Goal: Transaction & Acquisition: Purchase product/service

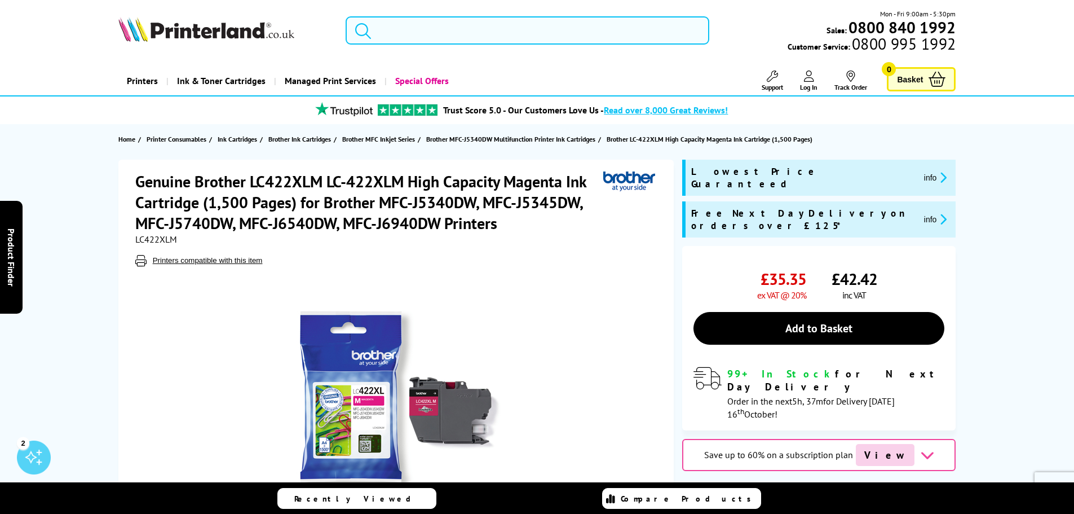
click at [410, 37] on input "search" at bounding box center [528, 30] width 364 height 28
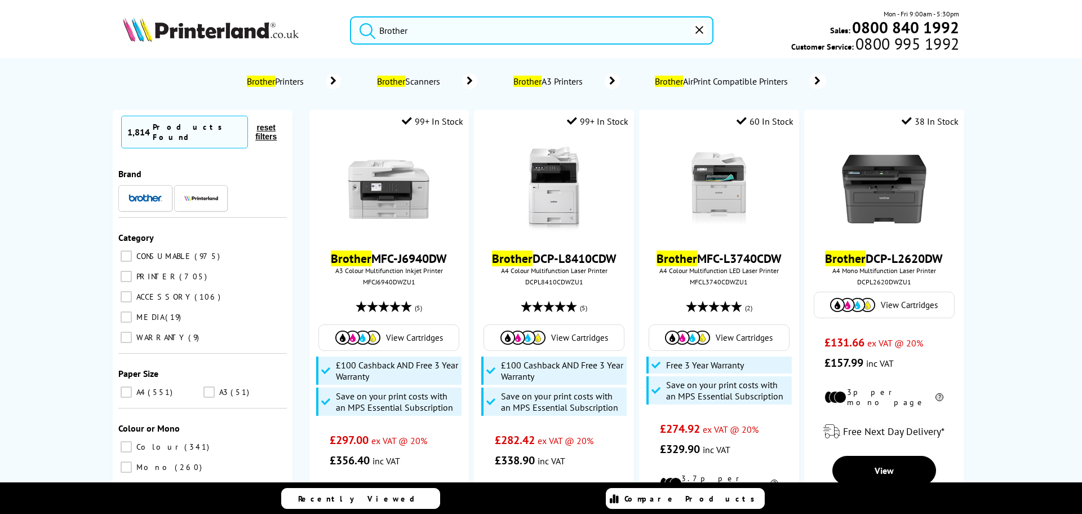
paste input "MFC-J5340DW"
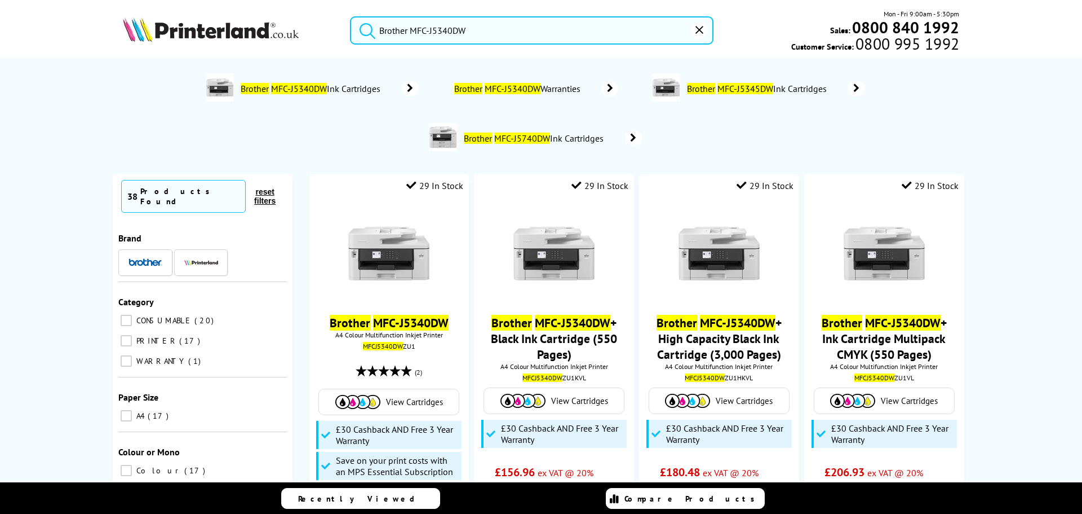
type input "Brother MFC-J5340DW"
click at [351, 16] on button "submit" at bounding box center [365, 28] width 28 height 25
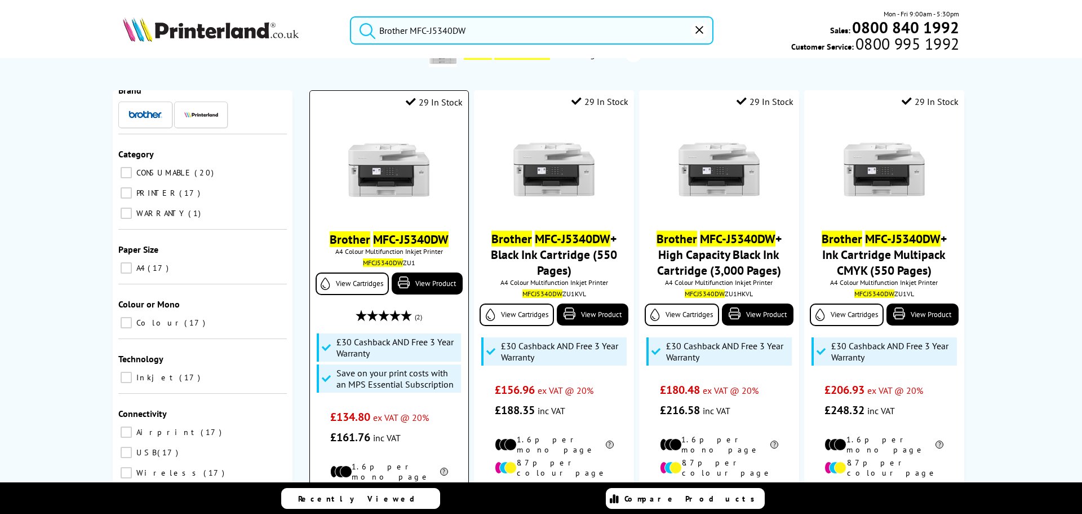
scroll to position [56, 0]
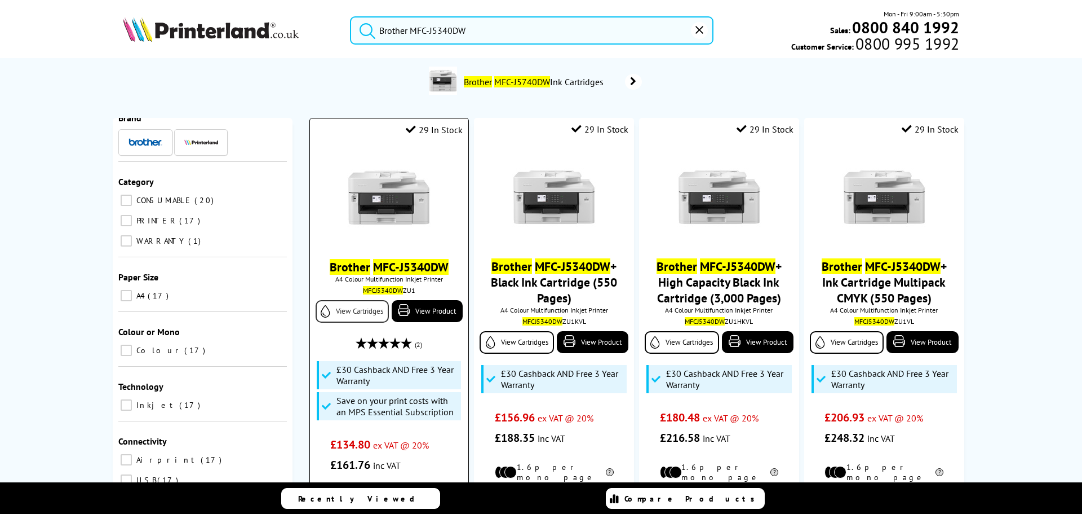
click at [355, 318] on link "View Cartridges" at bounding box center [352, 311] width 73 height 23
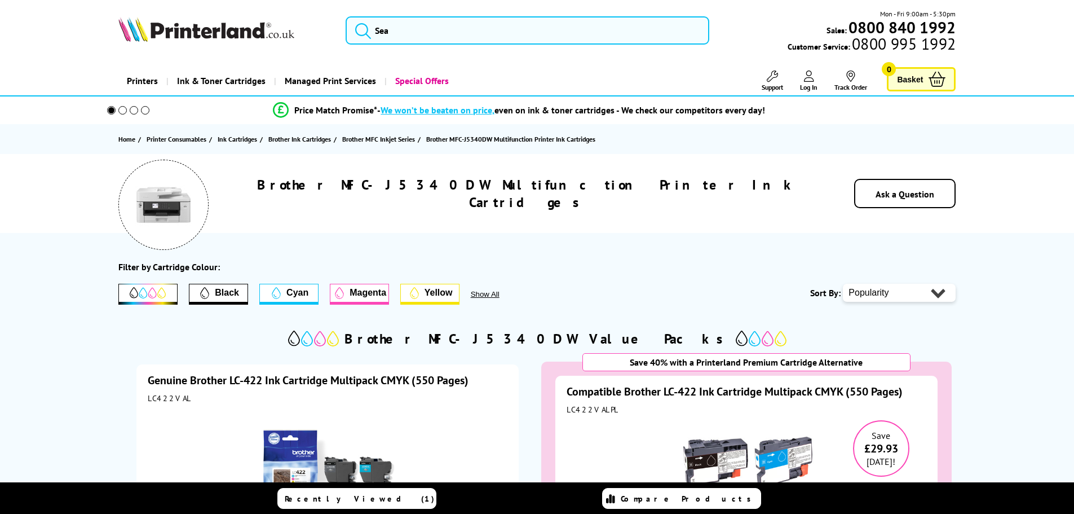
click at [353, 290] on span "Magenta" at bounding box center [368, 293] width 37 height 10
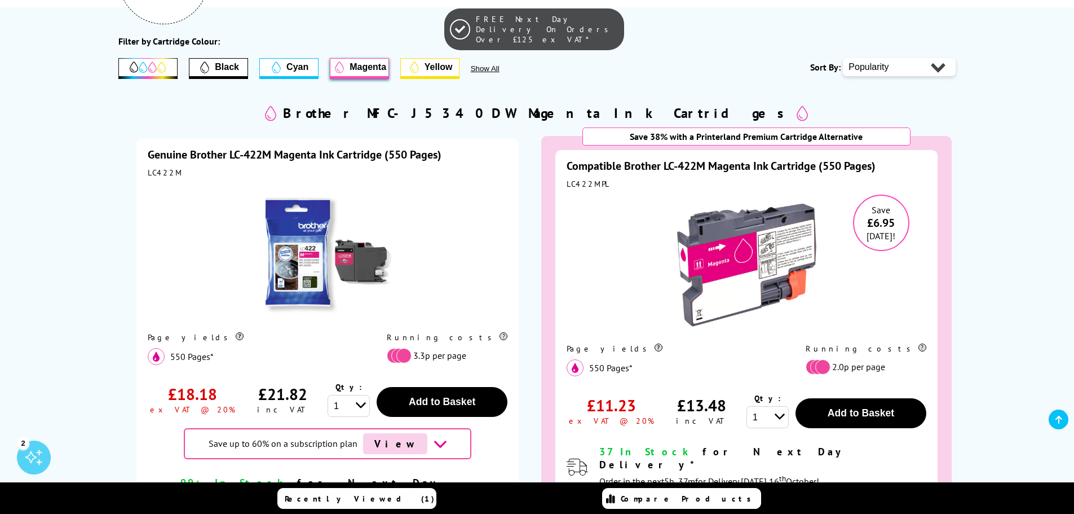
scroll to position [338, 0]
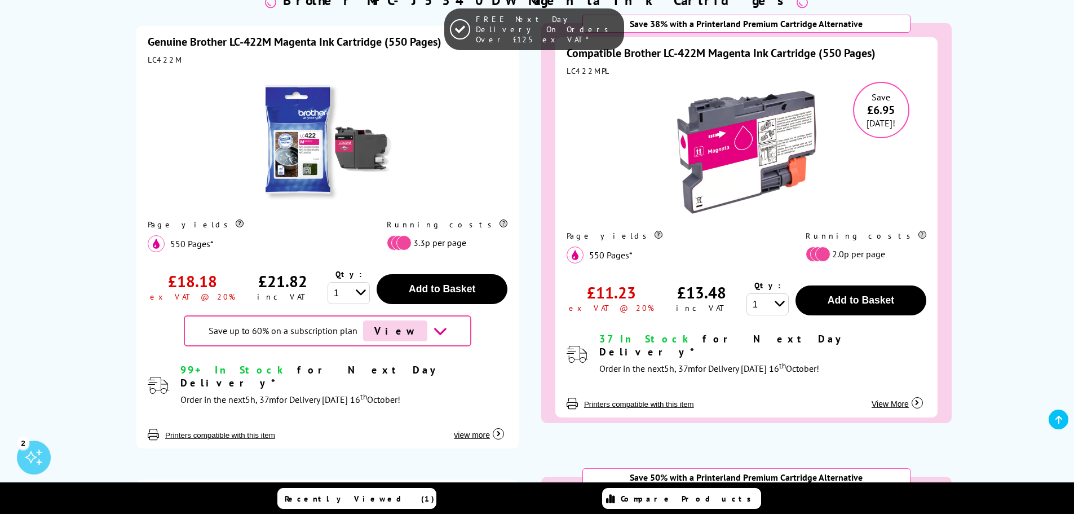
click at [289, 132] on img at bounding box center [327, 140] width 141 height 141
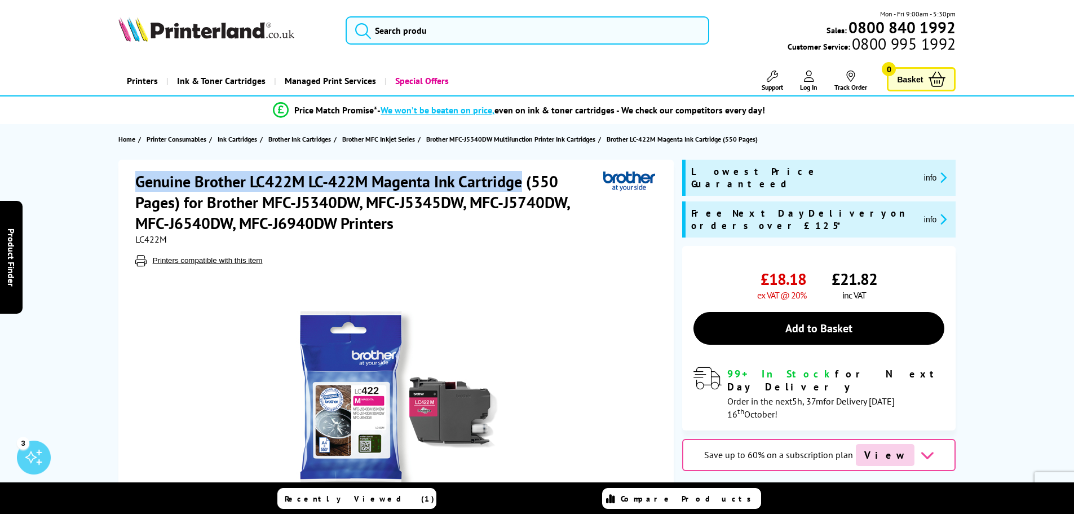
drag, startPoint x: 135, startPoint y: 178, endPoint x: 518, endPoint y: 186, distance: 383.4
click at [518, 186] on h1 "Genuine Brother LC422M LC-422M Magenta Ink Cartridge (550 Pages) for Brother MF…" at bounding box center [369, 202] width 468 height 63
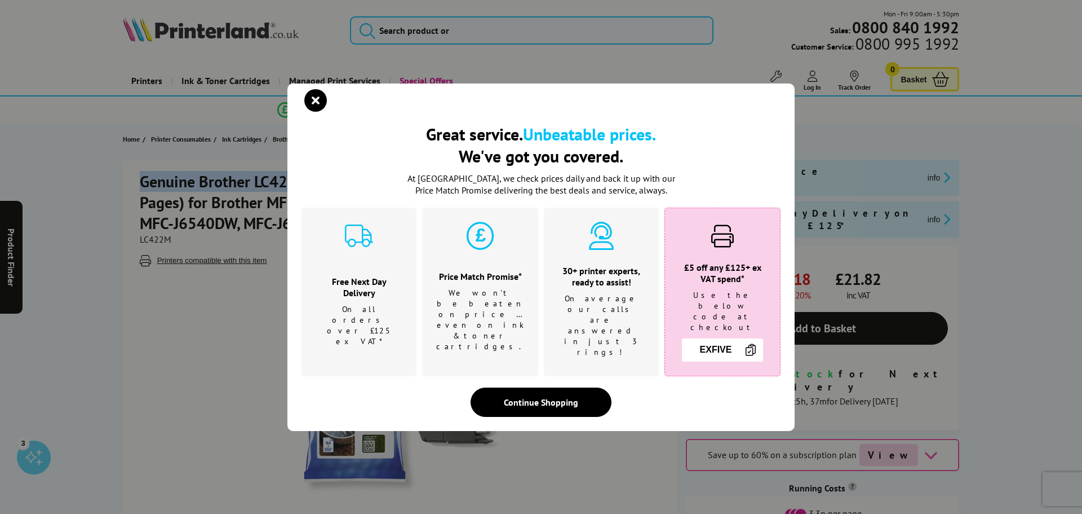
copy h1 "Genuine Brother LC422M LC-422M Magenta Ink Cartridge"
click at [320, 28] on div "Great service. Unbeatable prices. We've got you covered. Great service. Unbeata…" at bounding box center [541, 257] width 1082 height 514
click at [318, 109] on icon "close modal" at bounding box center [315, 100] width 23 height 23
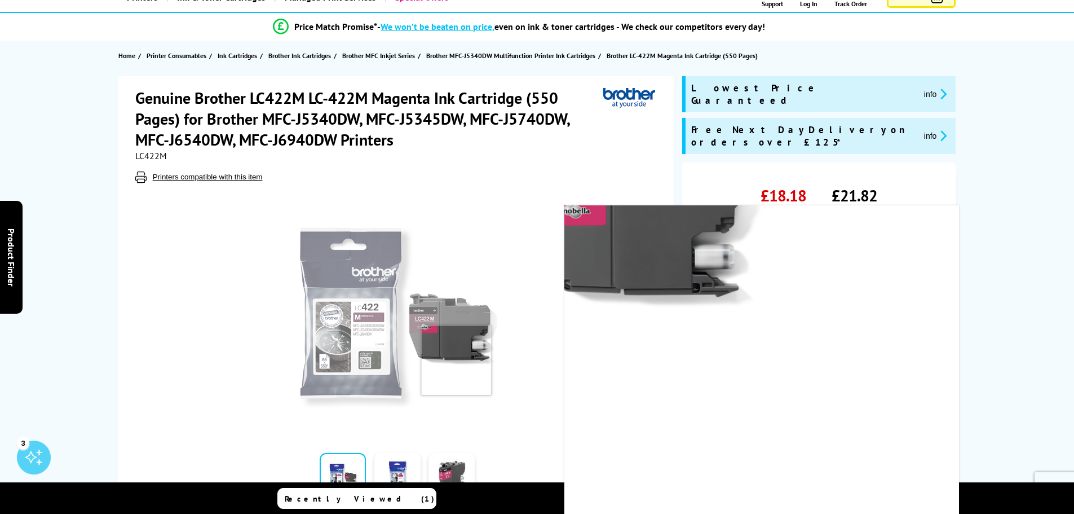
scroll to position [56, 0]
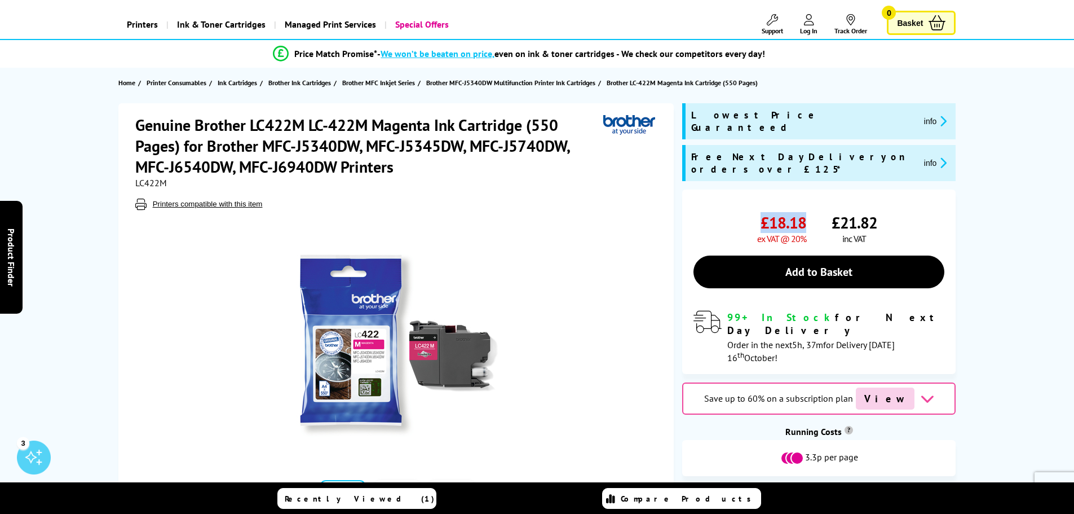
drag, startPoint x: 759, startPoint y: 198, endPoint x: 805, endPoint y: 196, distance: 45.7
click at [805, 212] on div "£18.18 ex VAT @ 20%" at bounding box center [781, 228] width 49 height 32
copy span "£18.18"
